Goal: Find specific page/section: Find specific page/section

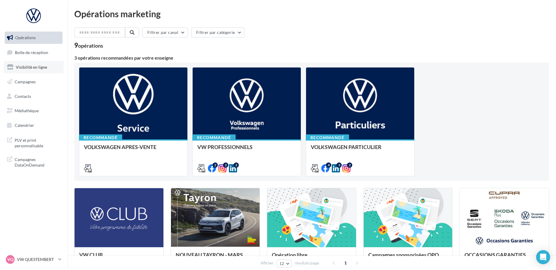
click at [36, 67] on span "Visibilité en ligne" at bounding box center [31, 67] width 31 height 5
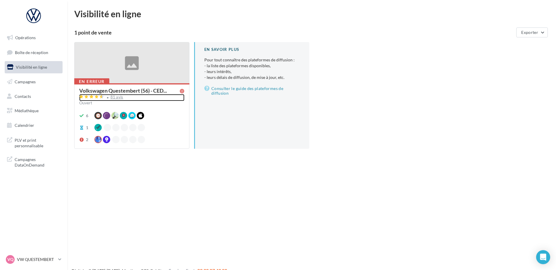
click at [122, 97] on div "81 avis" at bounding box center [131, 97] width 105 height 7
